Goal: Check status: Check status

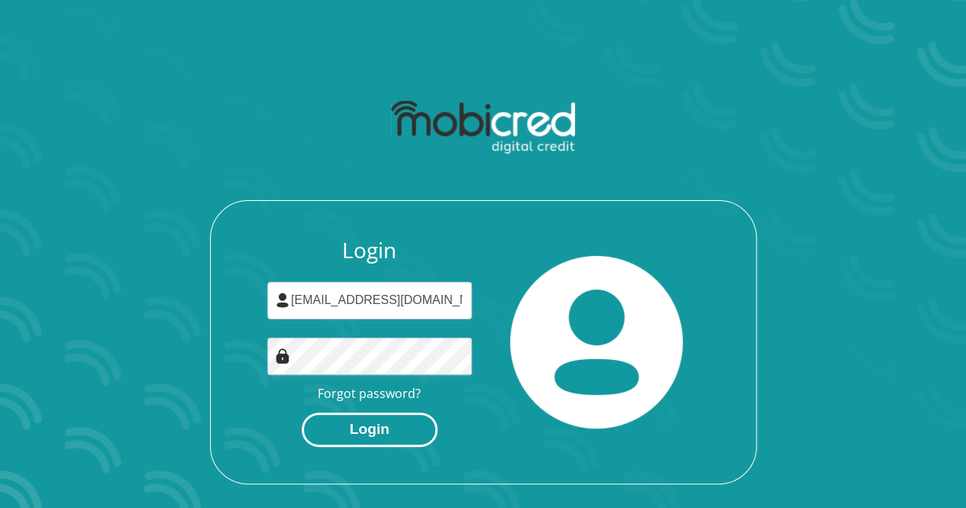
click at [382, 428] on button "Login" at bounding box center [370, 429] width 136 height 34
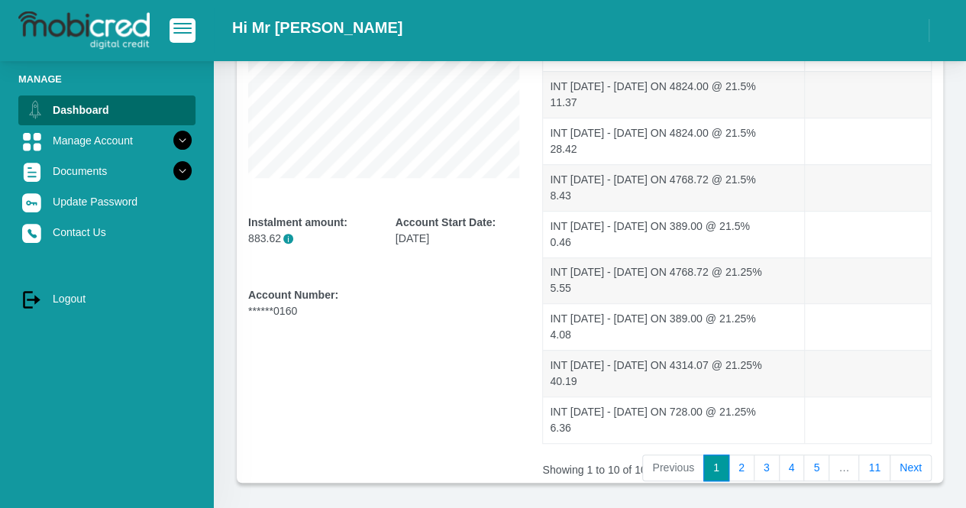
scroll to position [348, 0]
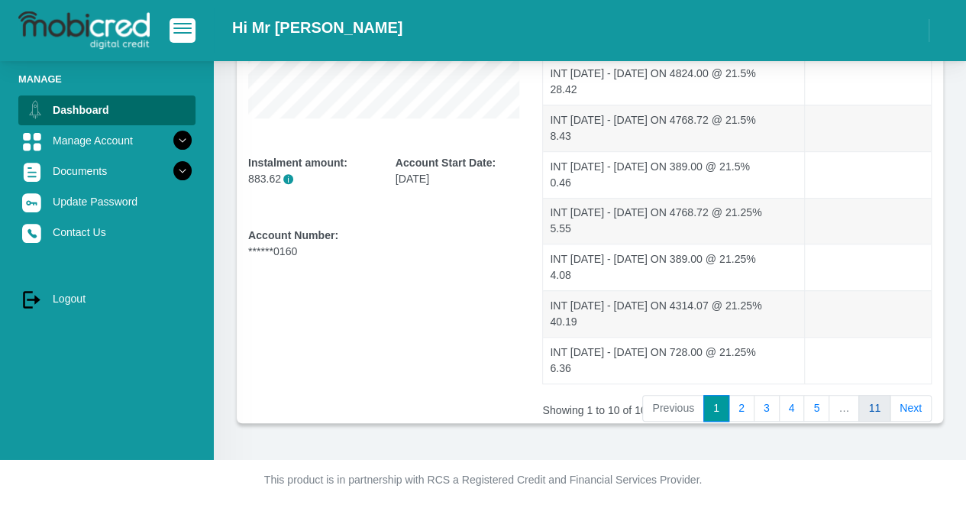
click at [874, 402] on link "11" at bounding box center [874, 408] width 32 height 27
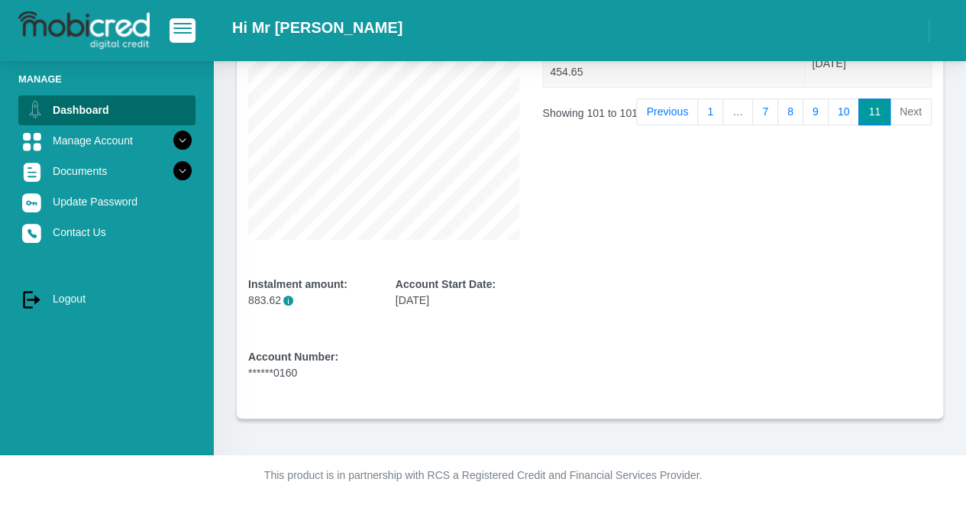
scroll to position [226, 0]
click at [837, 107] on link "10" at bounding box center [844, 112] width 32 height 27
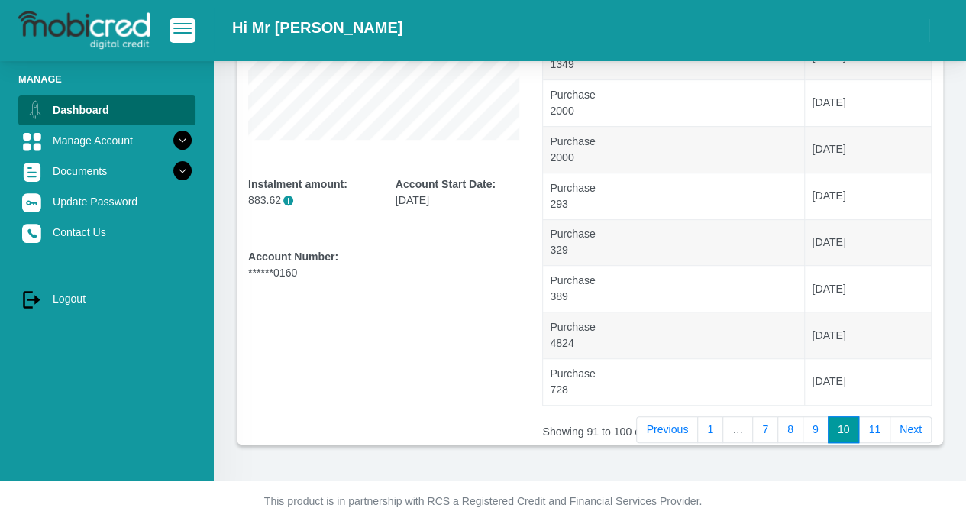
scroll to position [348, 0]
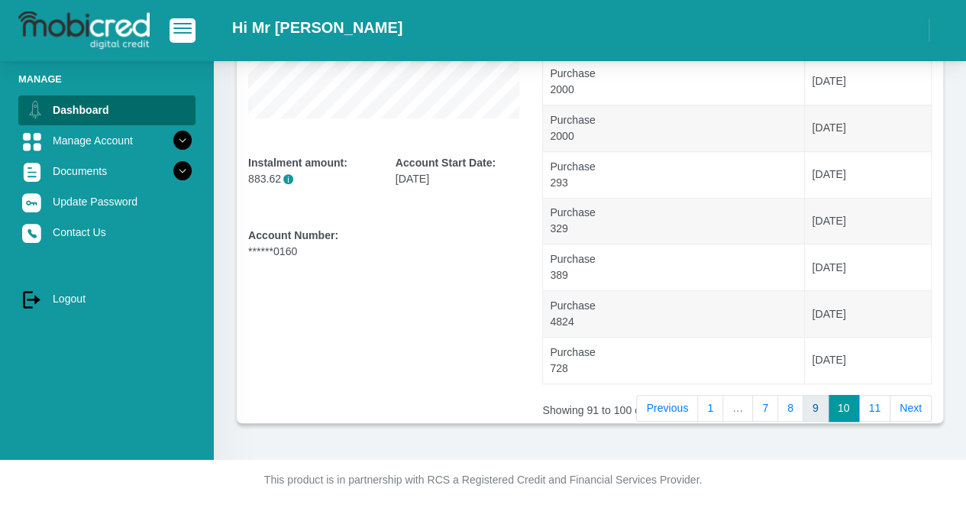
click at [817, 411] on link "9" at bounding box center [815, 408] width 26 height 27
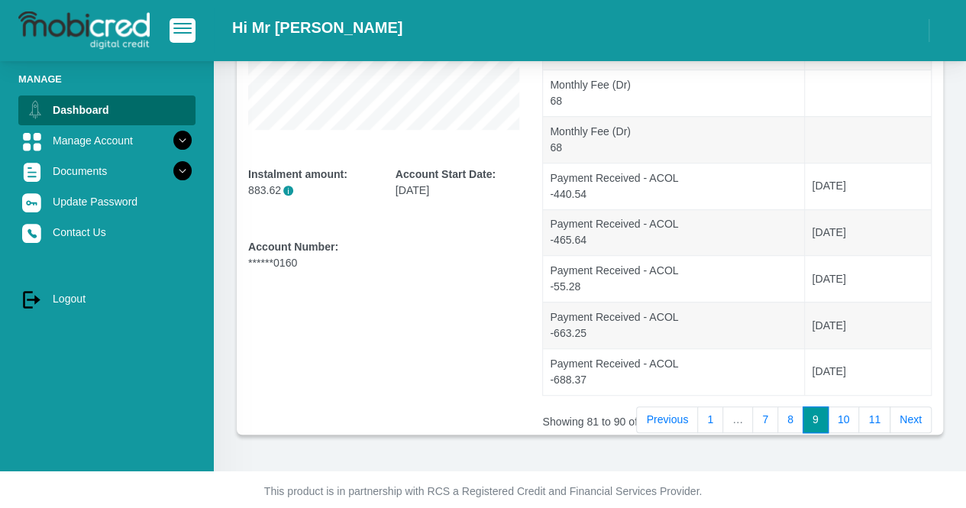
scroll to position [340, 0]
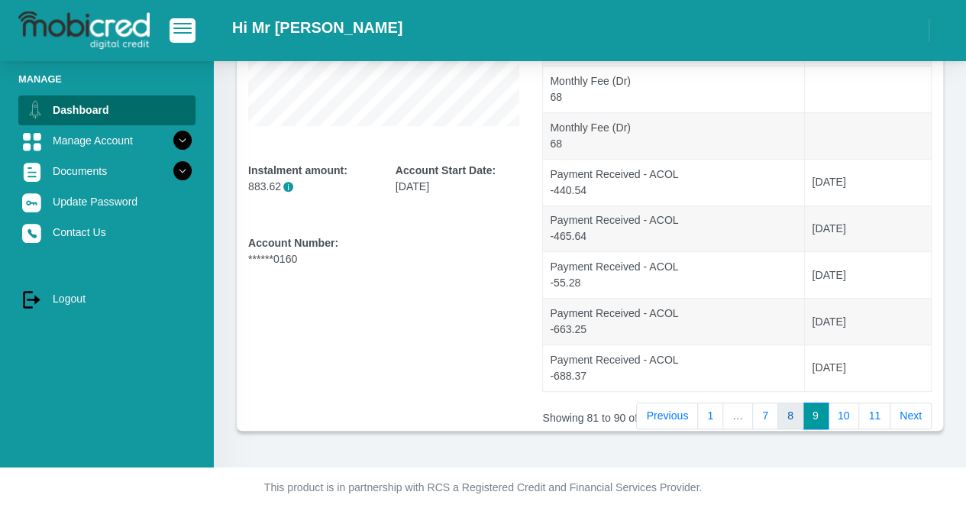
click at [784, 419] on link "8" at bounding box center [790, 415] width 26 height 27
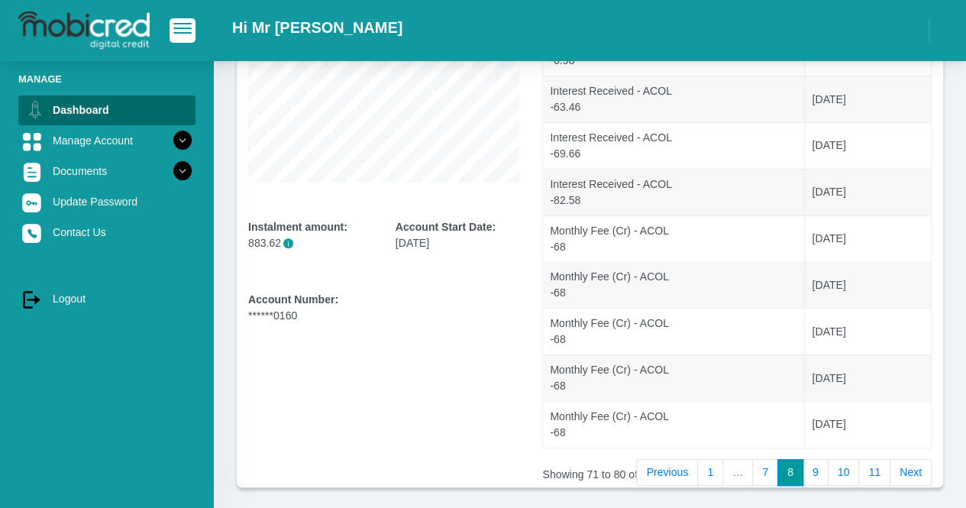
scroll to position [348, 0]
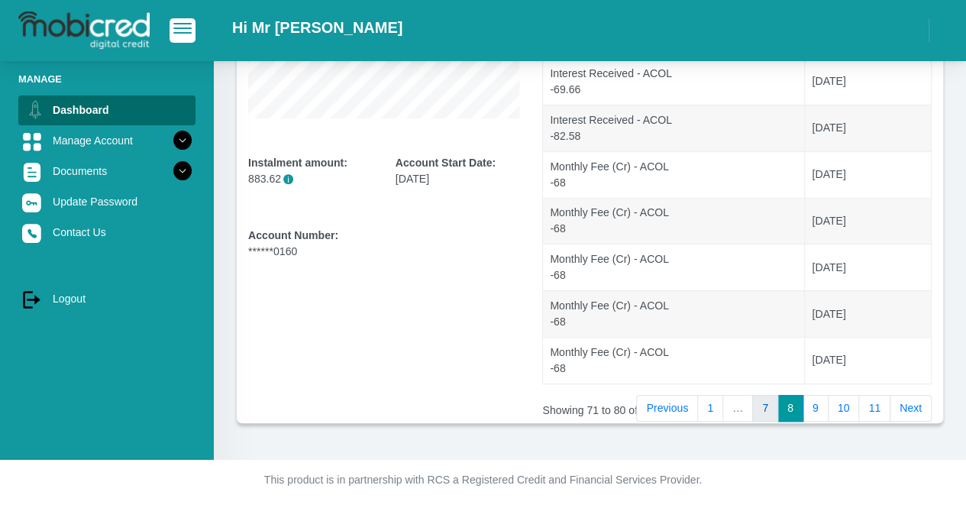
click at [776, 405] on link "7" at bounding box center [765, 408] width 26 height 27
click at [771, 401] on link "6" at bounding box center [767, 408] width 26 height 27
click at [778, 408] on link "5" at bounding box center [767, 408] width 26 height 27
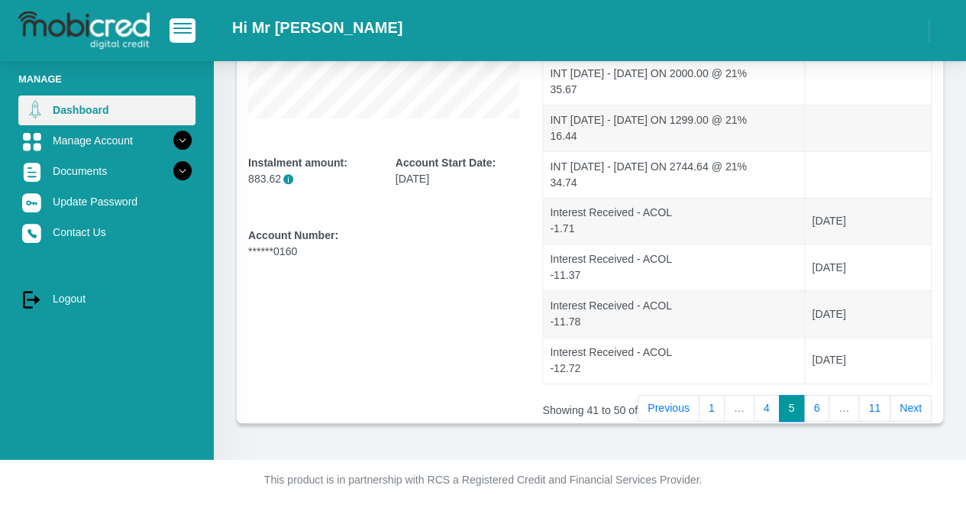
click at [79, 109] on link "Dashboard" at bounding box center [106, 109] width 177 height 29
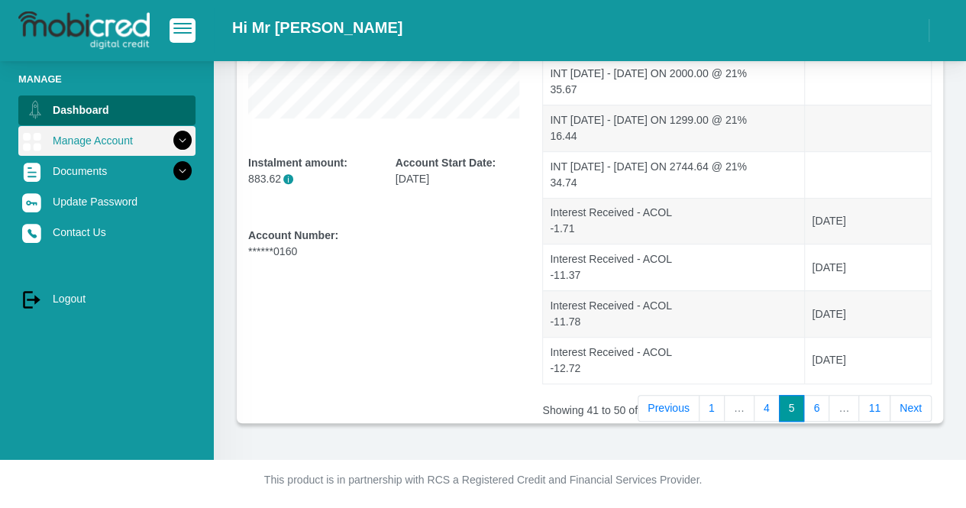
click at [170, 140] on icon at bounding box center [182, 140] width 26 height 26
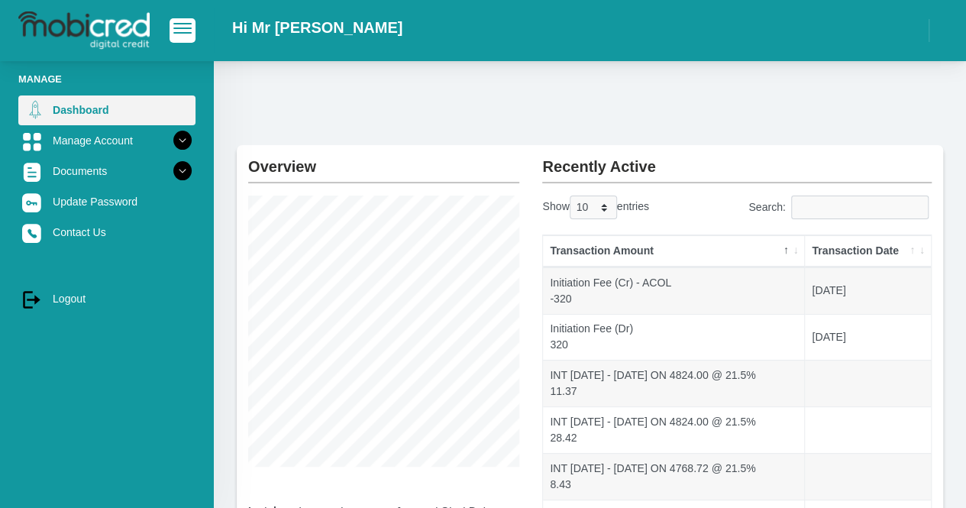
click at [130, 117] on link "Dashboard" at bounding box center [106, 109] width 177 height 29
